Goal: Complete application form: Complete application form

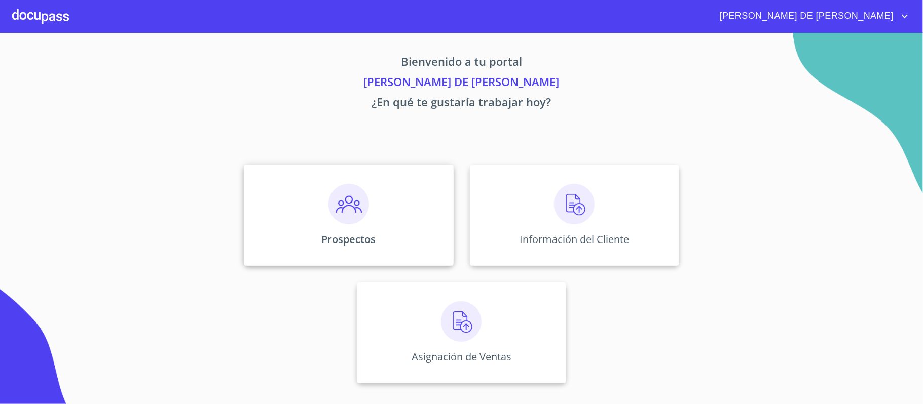
click at [339, 173] on div "Prospectos" at bounding box center [348, 215] width 209 height 101
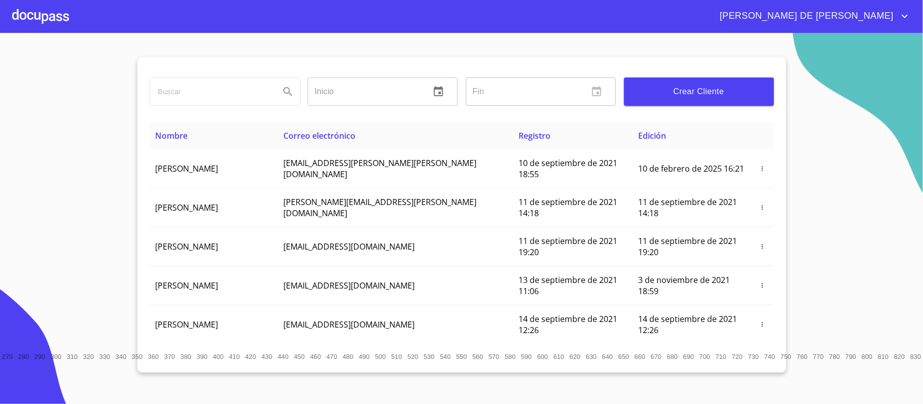
click at [195, 86] on input "search" at bounding box center [211, 91] width 122 height 27
click at [169, 96] on input "cal e apasco" at bounding box center [211, 91] width 122 height 27
type input "cal de apasco"
click at [676, 88] on span "Crear Cliente" at bounding box center [699, 92] width 134 height 14
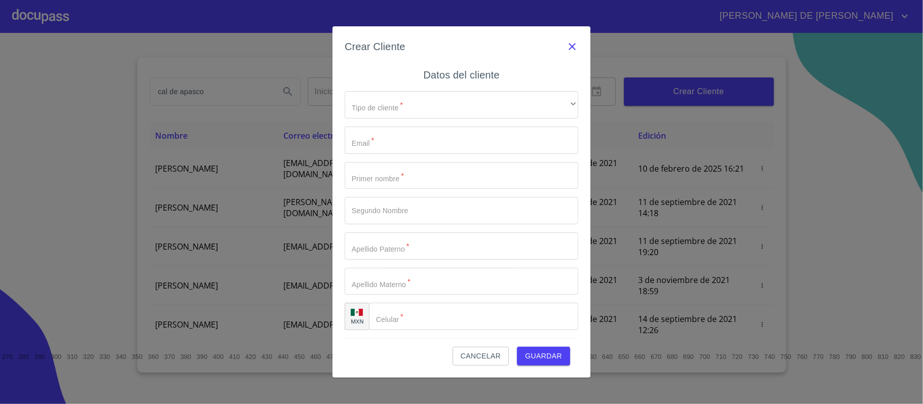
click at [574, 53] on icon "button" at bounding box center [572, 47] width 12 height 12
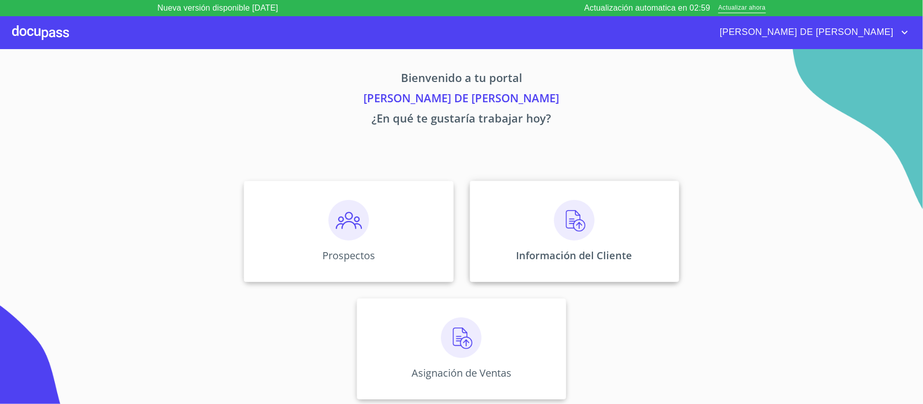
click at [557, 240] on img at bounding box center [574, 220] width 41 height 41
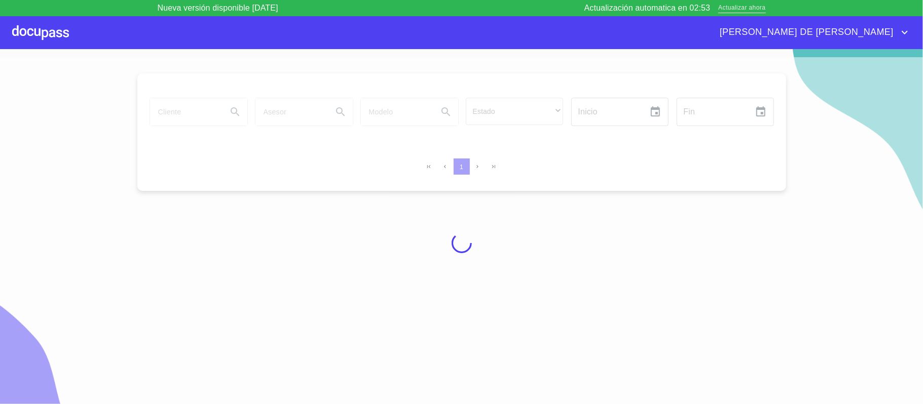
click at [727, 9] on span "Actualizar ahora" at bounding box center [741, 8] width 47 height 11
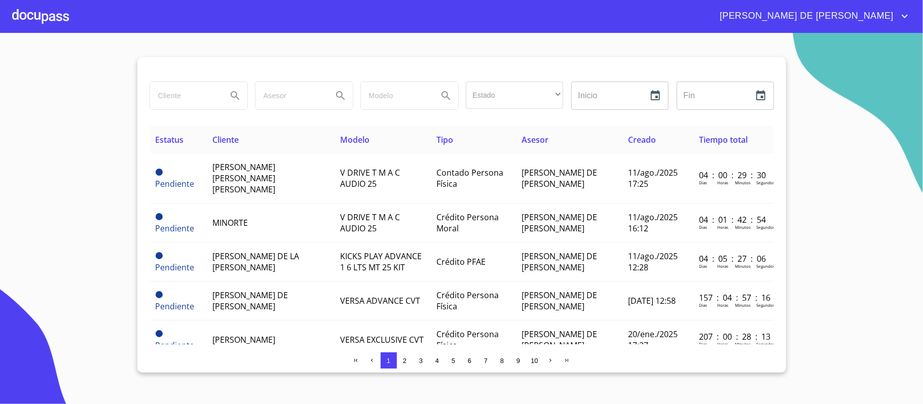
click at [187, 96] on input "search" at bounding box center [184, 95] width 69 height 27
type input "cal de apasco"
click at [236, 96] on icon "Search" at bounding box center [235, 96] width 12 height 12
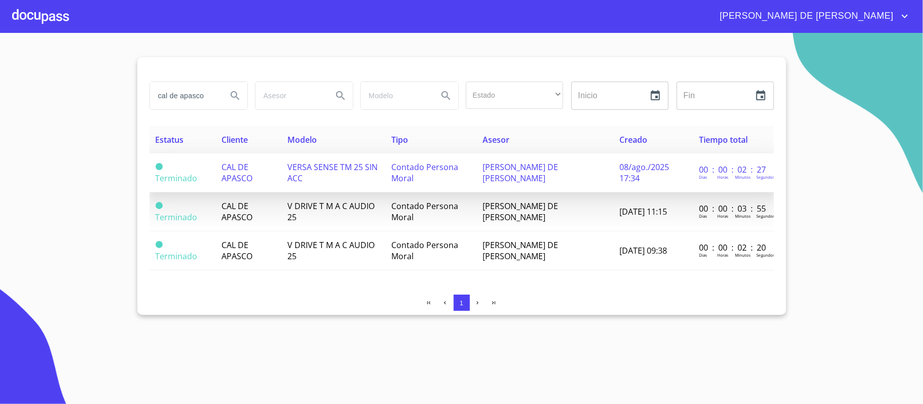
click at [243, 178] on span "CAL DE APASCO" at bounding box center [236, 173] width 31 height 22
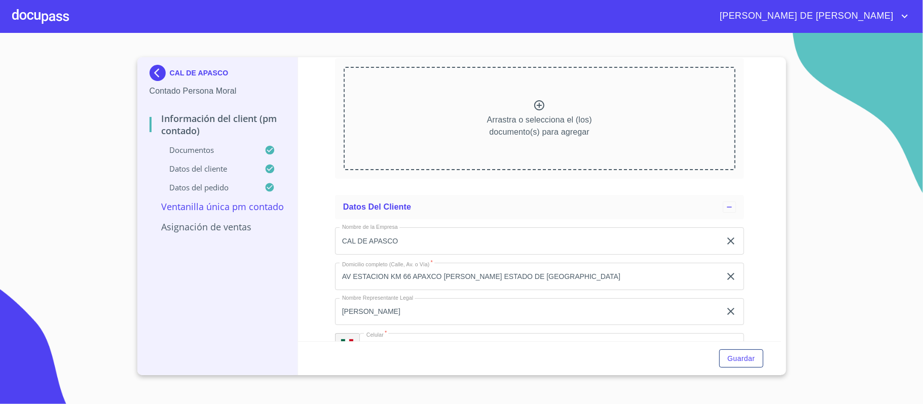
scroll to position [2829, 0]
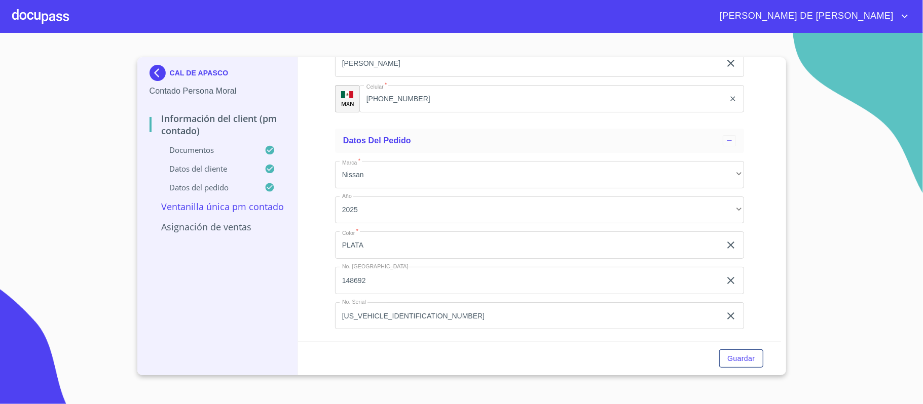
click at [24, 10] on div at bounding box center [40, 16] width 57 height 32
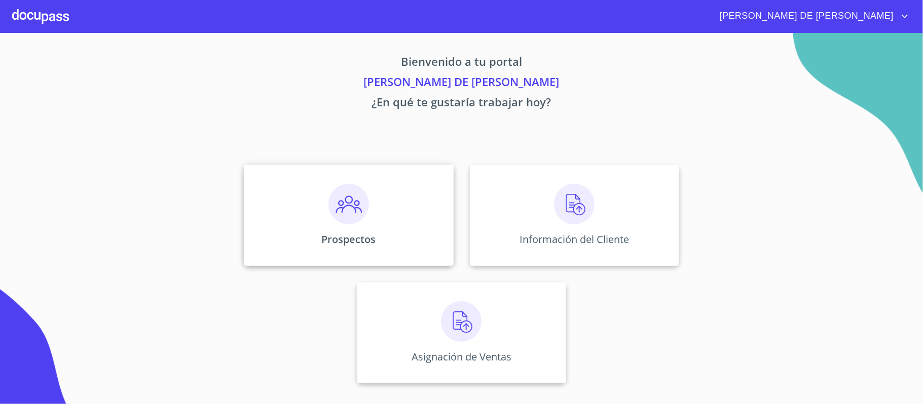
click at [380, 199] on div "Prospectos" at bounding box center [348, 215] width 209 height 101
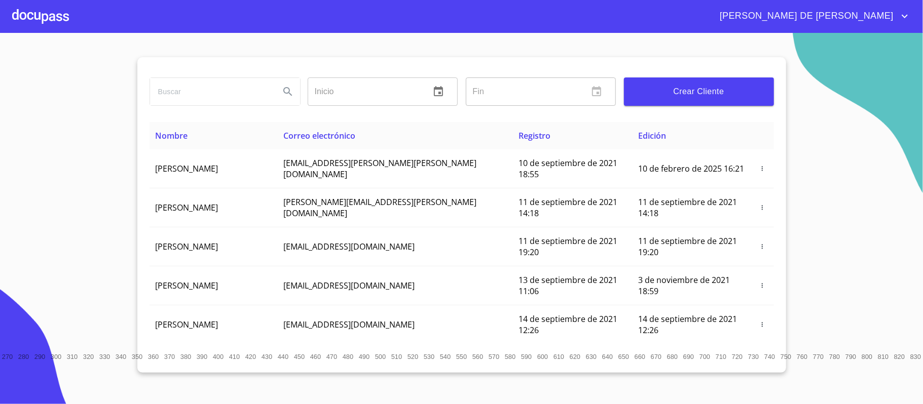
click at [223, 94] on input "search" at bounding box center [211, 91] width 122 height 27
type input "cal de apasco"
click at [283, 88] on icon "Search" at bounding box center [288, 92] width 12 height 12
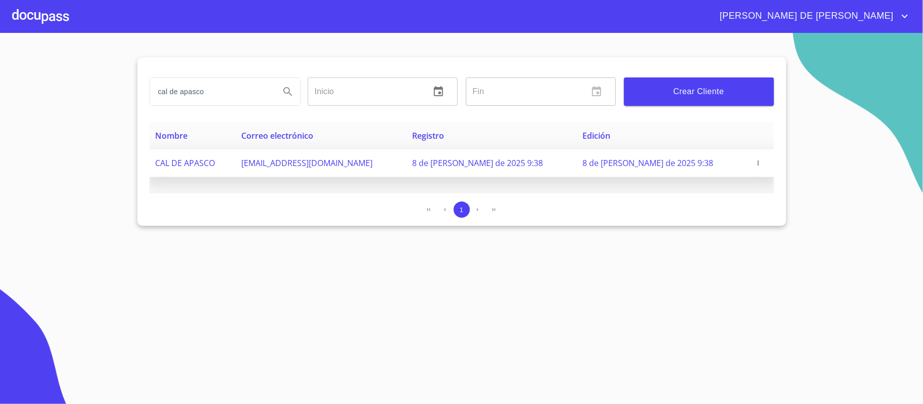
click at [755, 162] on icon "button" at bounding box center [758, 163] width 7 height 7
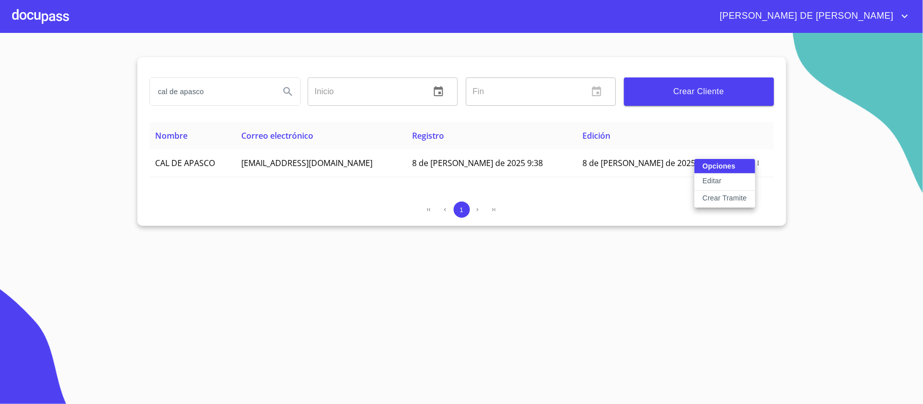
click at [720, 201] on p "Crear Tramite" at bounding box center [725, 198] width 45 height 10
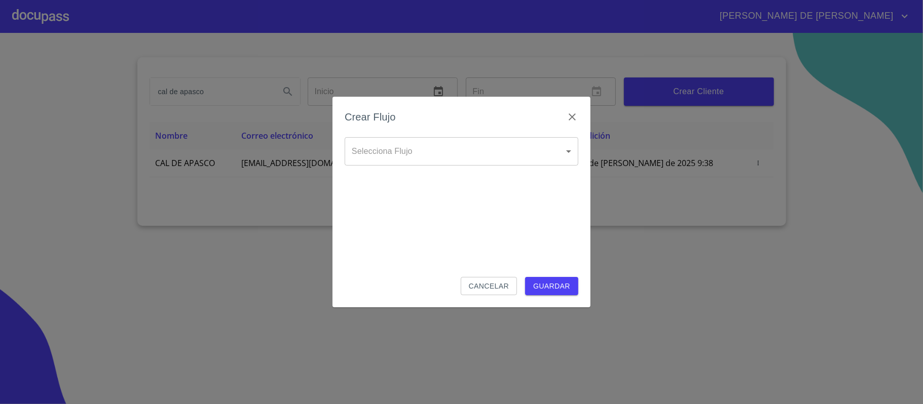
click at [472, 140] on body "RAYMUNDO DE JESUS cal de apasco Inicio ​ Fin ​ Crear Cliente Nombre Correo elec…" at bounding box center [461, 202] width 923 height 404
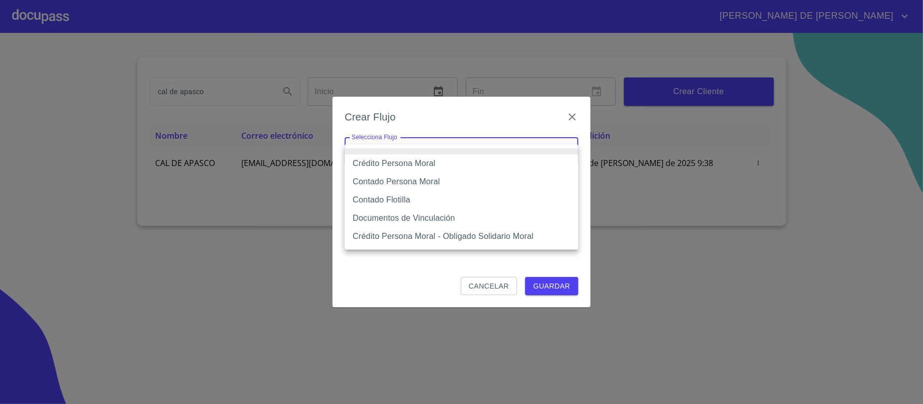
click at [457, 183] on li "Contado Persona Moral" at bounding box center [462, 182] width 234 height 18
type input "6112cf9d60c1d0a048e62677"
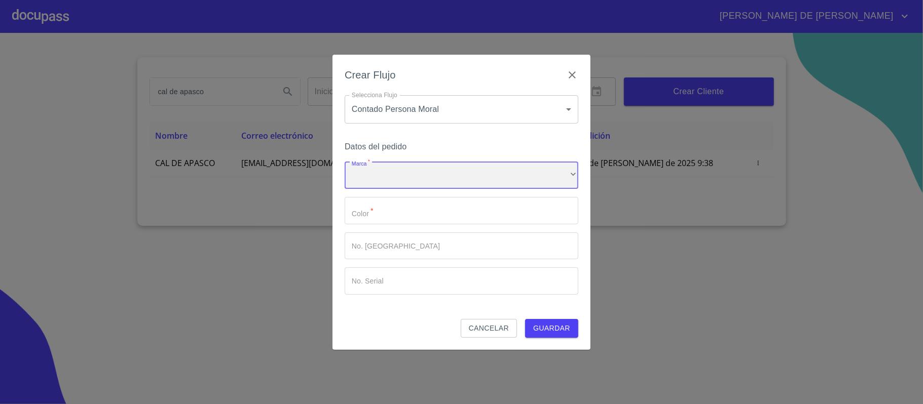
click at [457, 163] on div "​" at bounding box center [462, 175] width 234 height 27
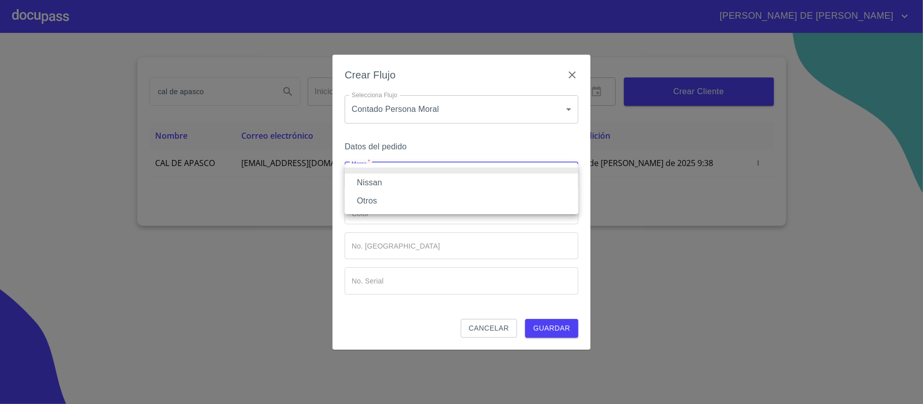
click at [437, 182] on li "Nissan" at bounding box center [462, 183] width 234 height 18
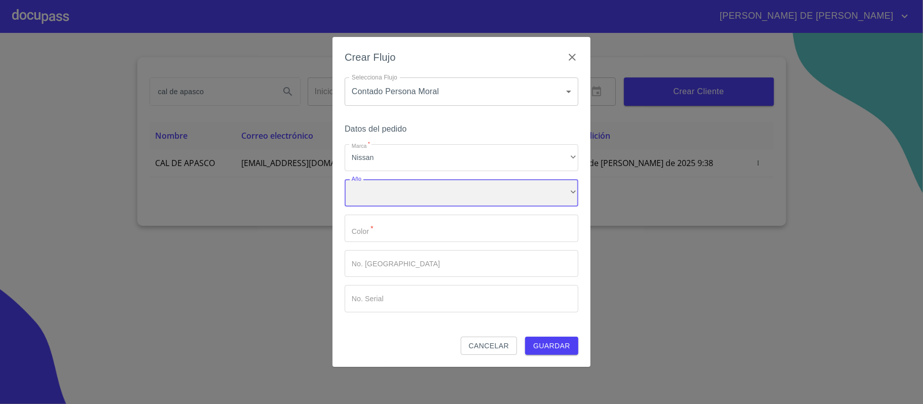
click at [440, 195] on div "​" at bounding box center [462, 192] width 234 height 27
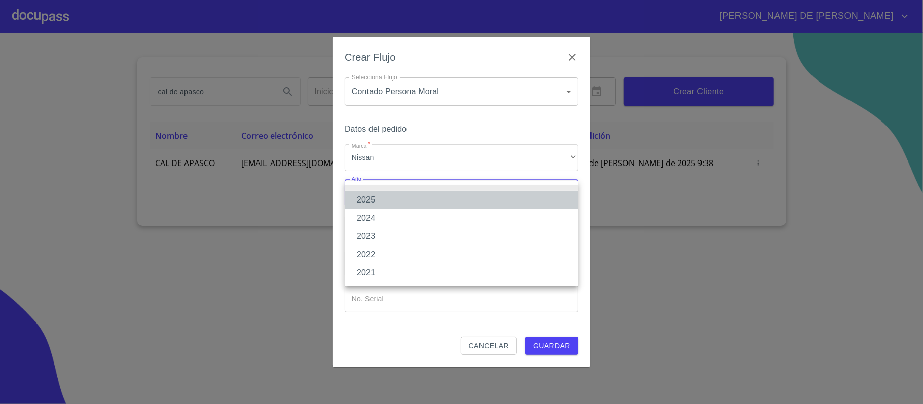
click at [435, 196] on li "2025" at bounding box center [462, 200] width 234 height 18
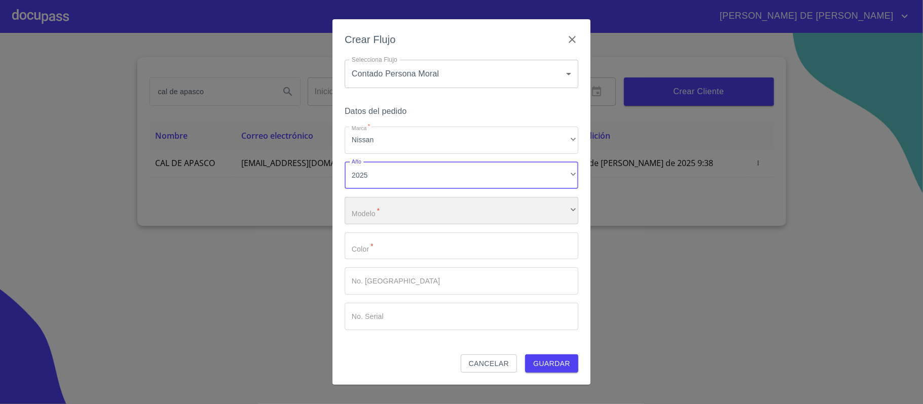
click at [429, 208] on div "​" at bounding box center [462, 210] width 234 height 27
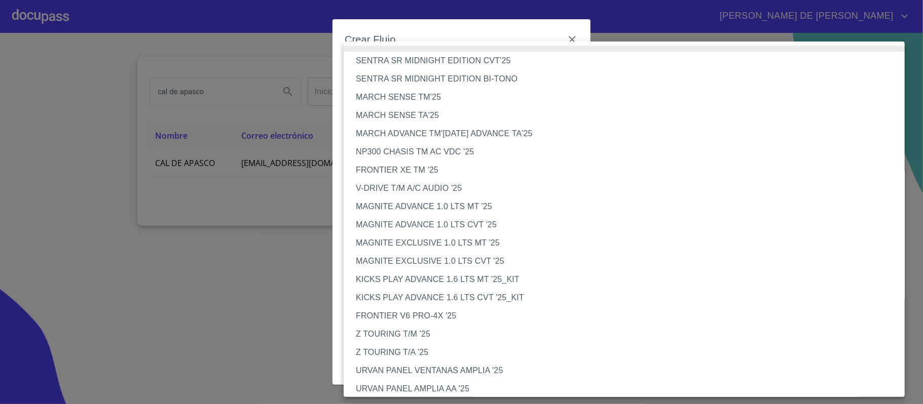
click at [420, 179] on li "V-DRIVE T/M A/C AUDIO '25" at bounding box center [629, 188] width 571 height 18
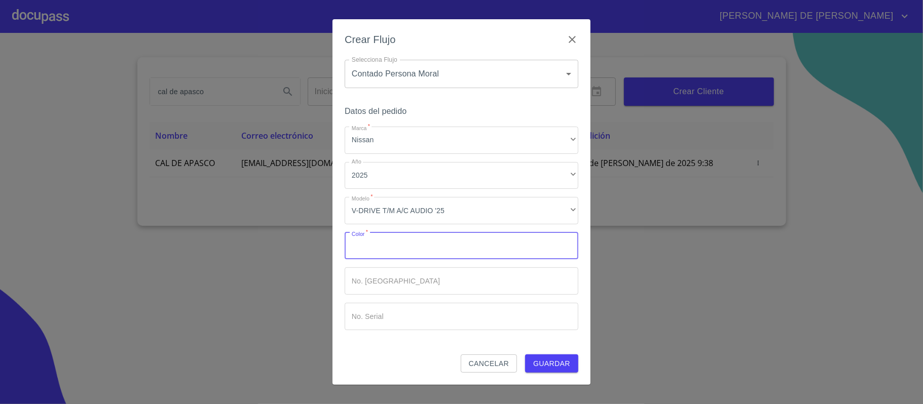
click at [408, 244] on input "Marca   *" at bounding box center [462, 246] width 234 height 27
type input "plata"
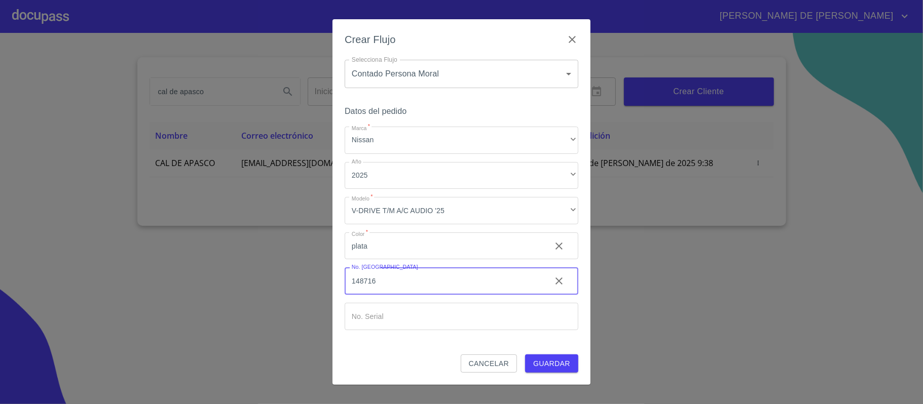
type input "148716"
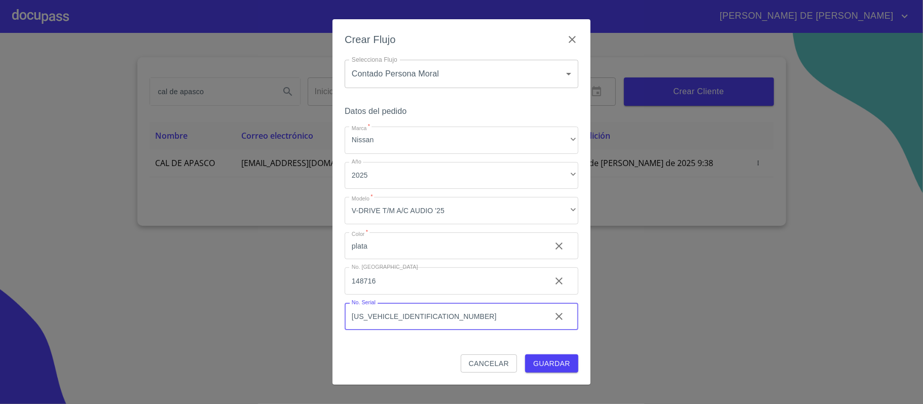
type input "3N1CN7AE7SK405059"
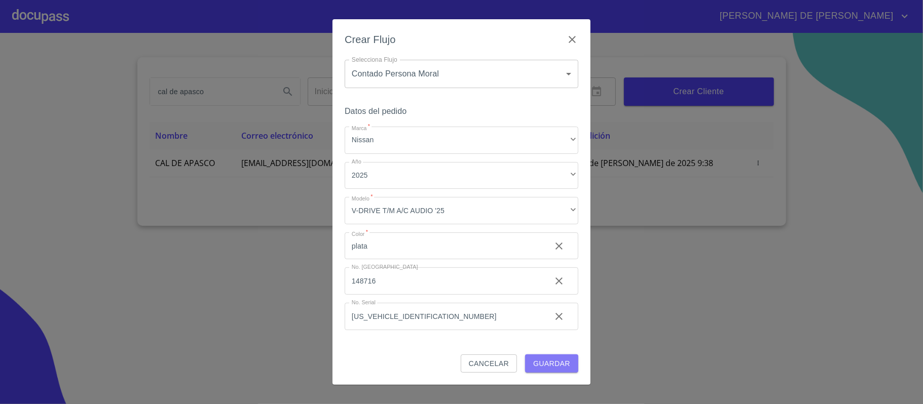
click at [564, 369] on span "Guardar" at bounding box center [551, 364] width 37 height 13
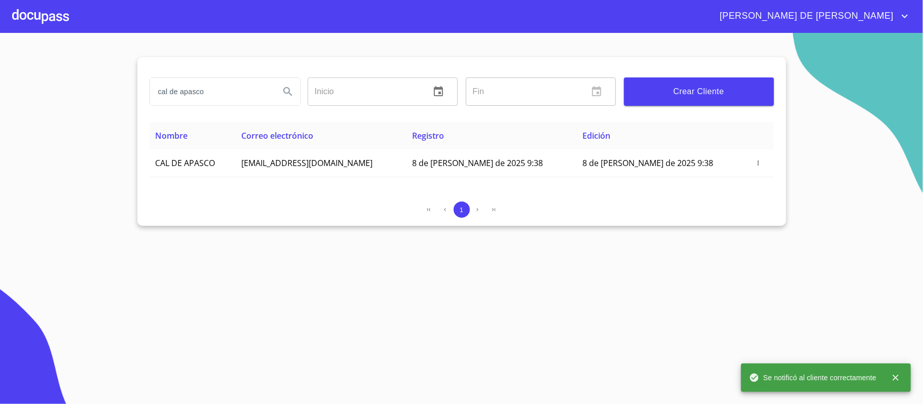
click at [29, 15] on div at bounding box center [40, 16] width 57 height 32
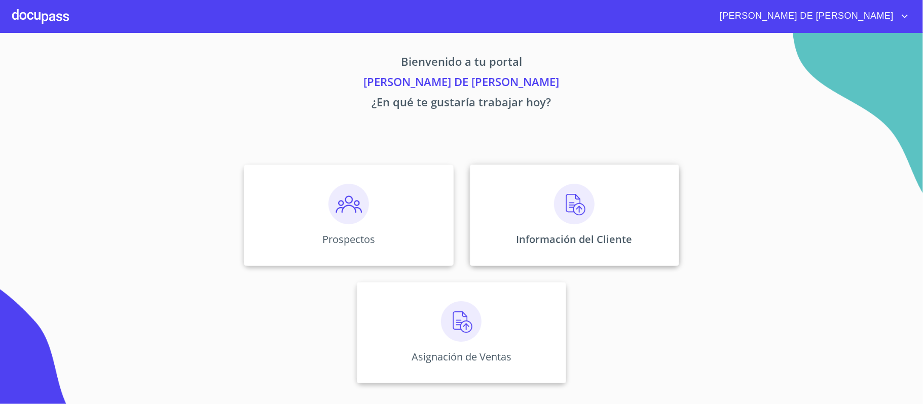
click at [572, 217] on img at bounding box center [574, 204] width 41 height 41
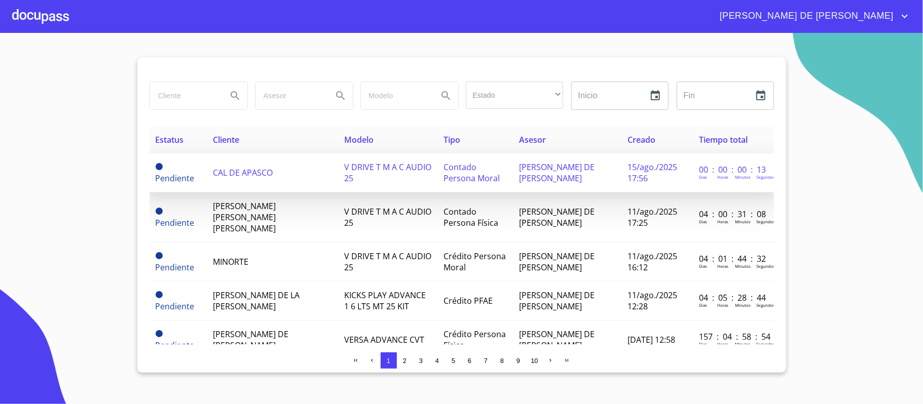
click at [269, 173] on span "CAL DE APASCO" at bounding box center [243, 172] width 60 height 11
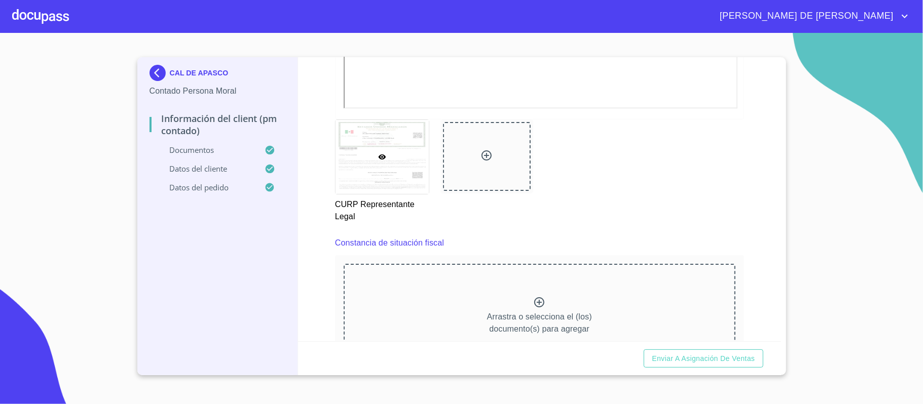
scroll to position [2829, 0]
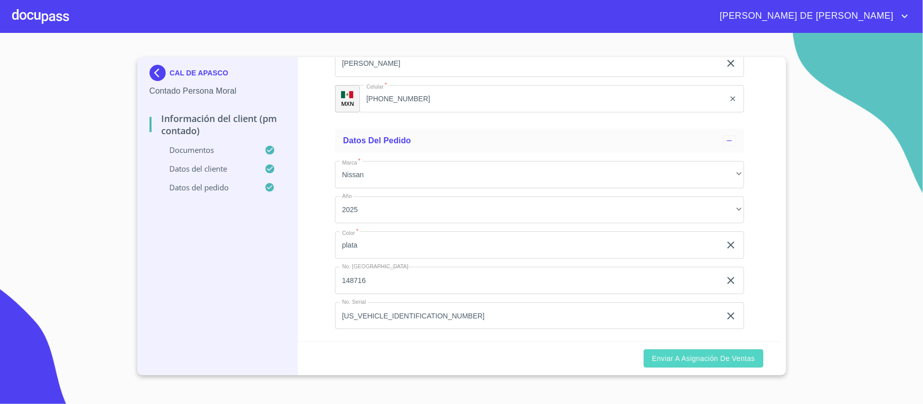
click at [707, 355] on span "Enviar a Asignación de Ventas" at bounding box center [703, 359] width 103 height 13
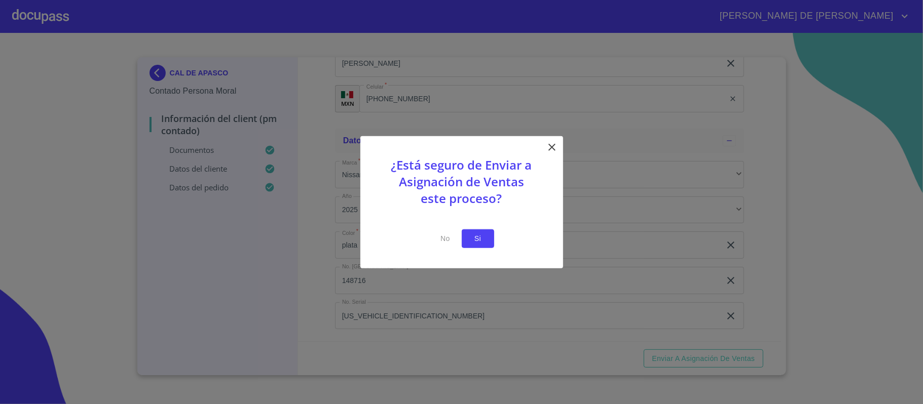
click at [475, 234] on span "Si" at bounding box center [478, 239] width 16 height 13
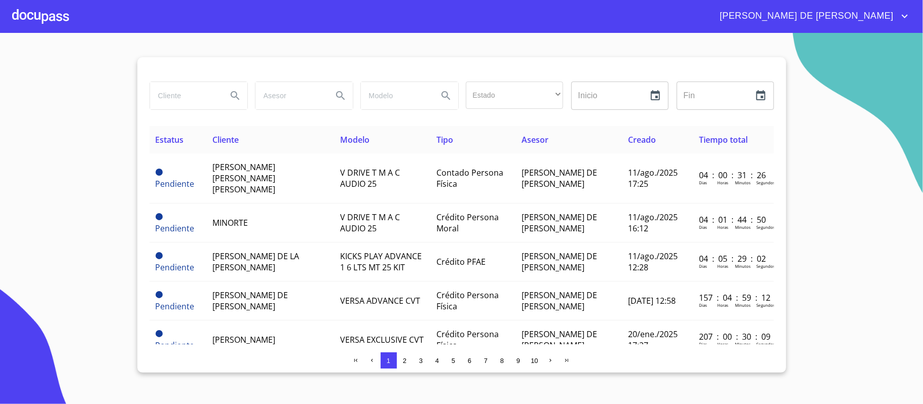
click at [53, 19] on div at bounding box center [40, 16] width 57 height 32
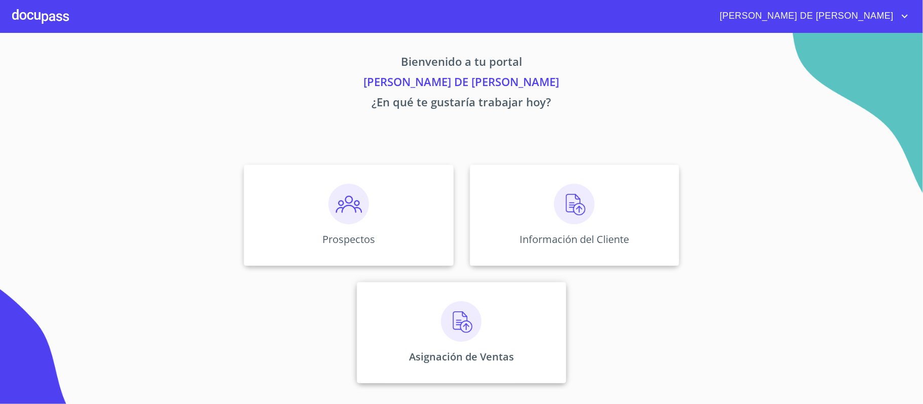
click at [483, 345] on div "Asignación de Ventas" at bounding box center [461, 332] width 209 height 101
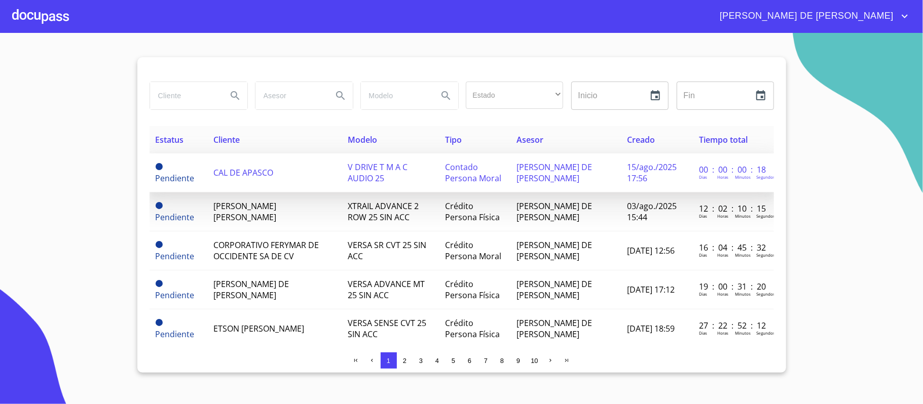
click at [244, 173] on span "CAL DE APASCO" at bounding box center [243, 172] width 60 height 11
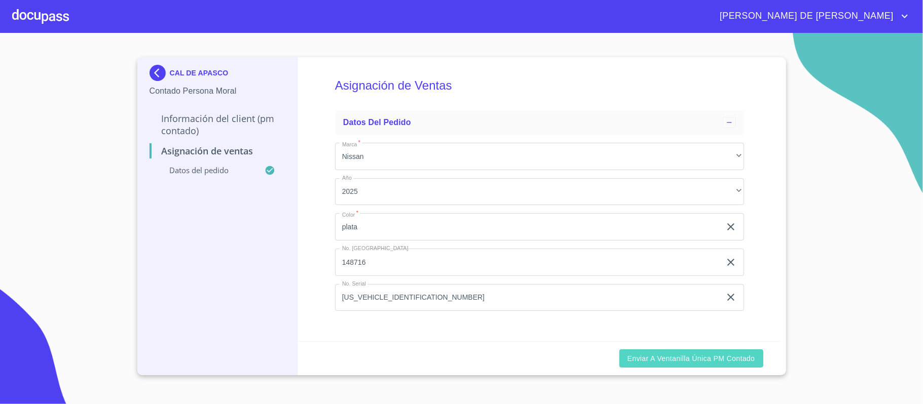
click at [662, 357] on span "Enviar a Ventanilla única PM contado" at bounding box center [691, 359] width 128 height 13
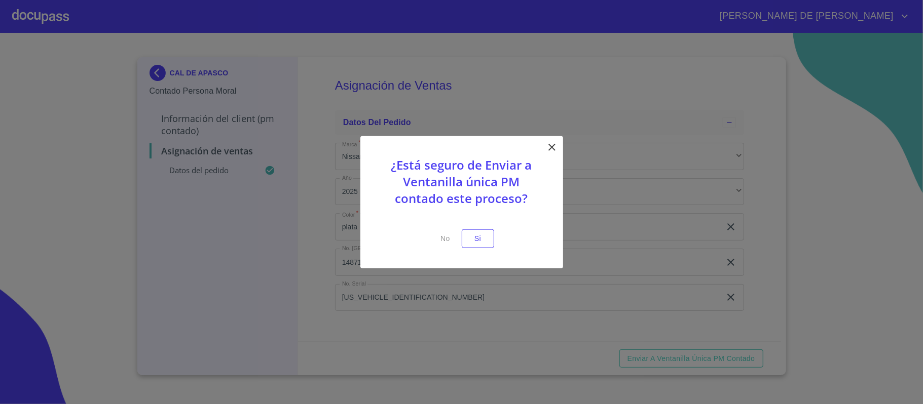
click at [473, 248] on div "¿Está seguro de Enviar a Ventanilla única PM contado este proceso? No Si" at bounding box center [461, 202] width 203 height 132
click at [473, 237] on span "Si" at bounding box center [478, 239] width 16 height 13
